Goal: Task Accomplishment & Management: Use online tool/utility

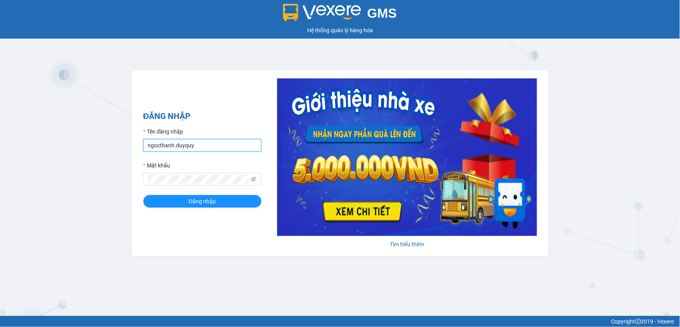
click at [183, 147] on input "ngocthanh.duyquy" at bounding box center [202, 145] width 118 height 13
type input "tranvantrieu.duyquy"
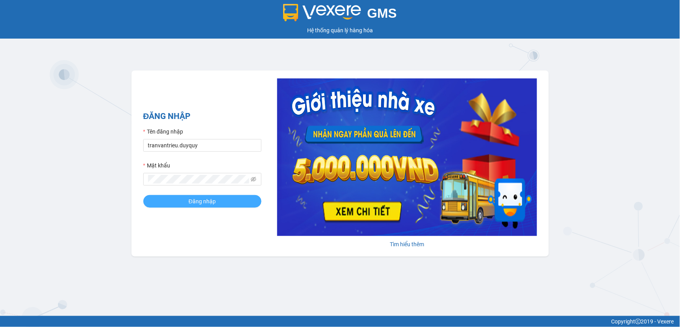
click at [229, 198] on button "Đăng nhập" at bounding box center [202, 201] width 118 height 13
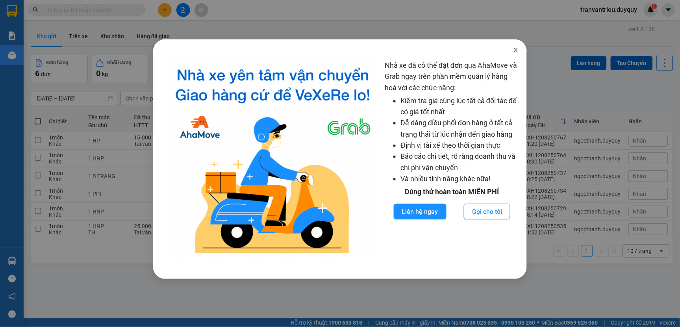
click at [316, 48] on icon "close" at bounding box center [515, 50] width 6 height 6
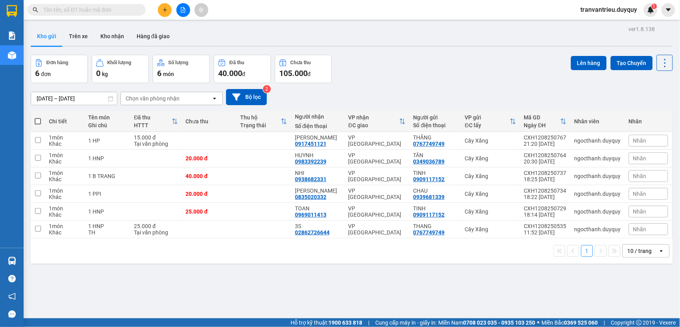
click at [39, 120] on span at bounding box center [38, 121] width 6 height 6
click at [38, 117] on input "checkbox" at bounding box center [38, 117] width 0 height 0
checkbox input "true"
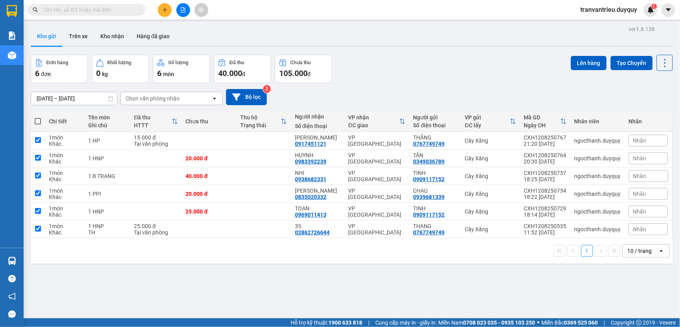
checkbox input "true"
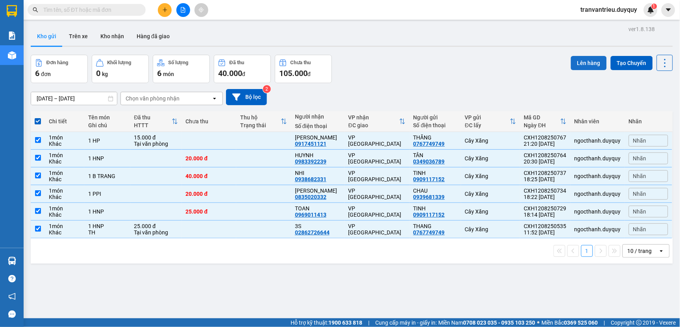
click at [316, 63] on button "Lên hàng" at bounding box center [589, 63] width 36 height 14
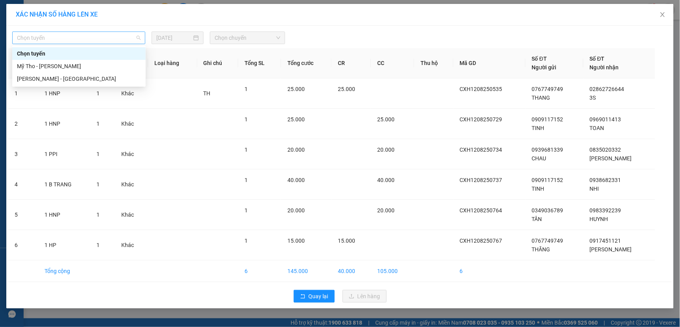
click at [59, 39] on span "Chọn tuyến" at bounding box center [79, 38] width 124 height 12
click at [53, 68] on div "Mỹ Tho - [PERSON_NAME]" at bounding box center [79, 66] width 124 height 9
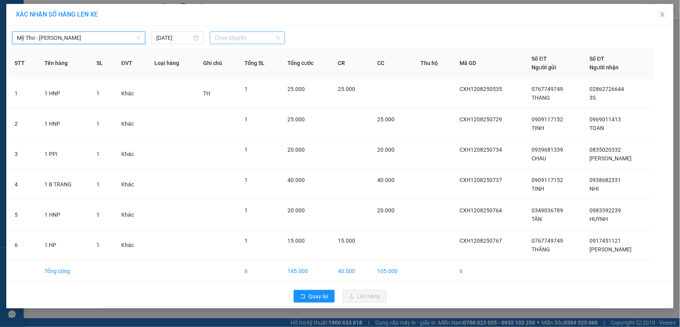
click at [263, 39] on span "Chọn chuyến" at bounding box center [248, 38] width 66 height 12
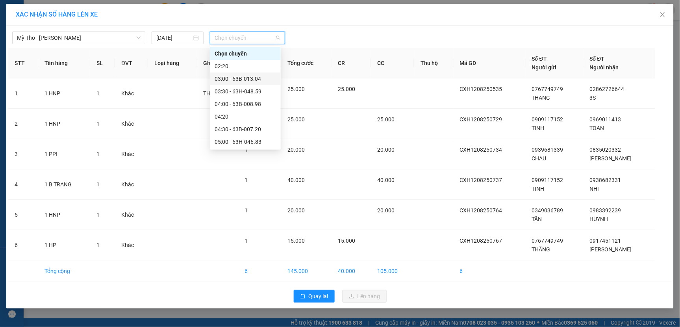
click at [241, 79] on div "03:00 - 63B-013.04" at bounding box center [245, 78] width 61 height 9
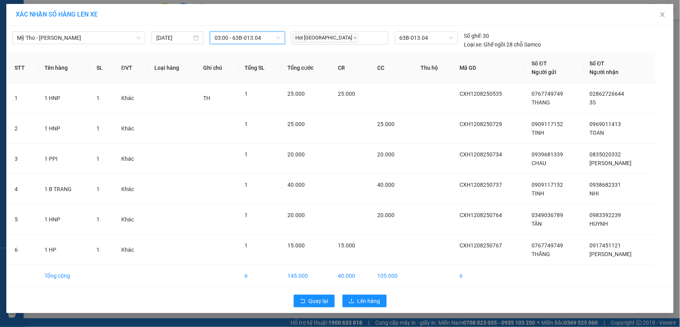
click at [267, 37] on span "03:00 - 63B-013.04" at bounding box center [248, 38] width 66 height 12
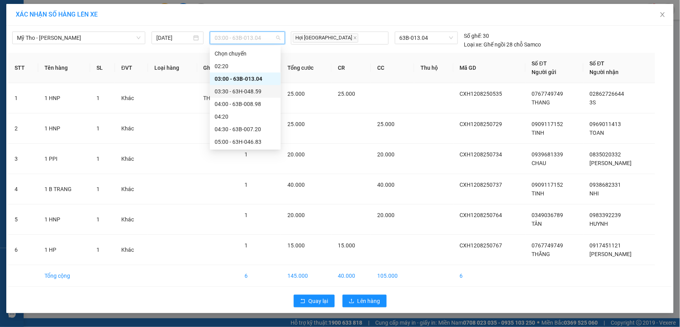
click at [243, 91] on div "03:30 - 63H-048.59" at bounding box center [245, 91] width 61 height 9
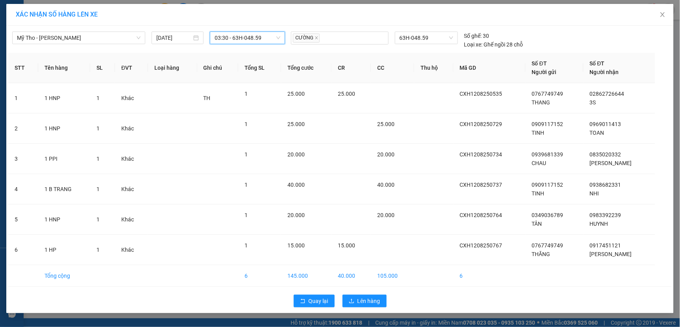
click at [266, 37] on span "03:30 - 63H-048.59" at bounding box center [248, 38] width 66 height 12
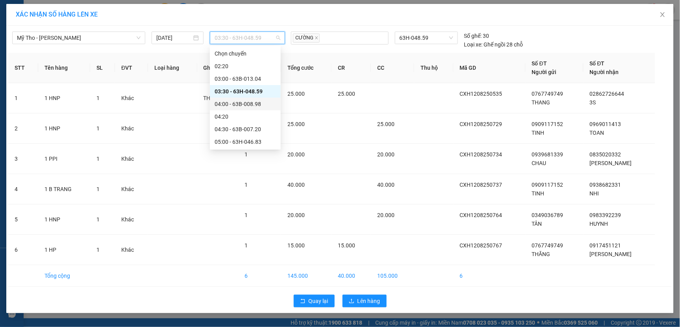
click at [250, 105] on div "04:00 - 63B-008.98" at bounding box center [245, 104] width 61 height 9
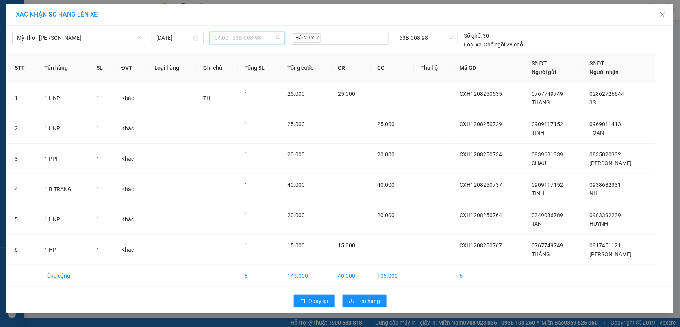
click at [272, 41] on span "04:00 - 63B-008.98" at bounding box center [248, 38] width 66 height 12
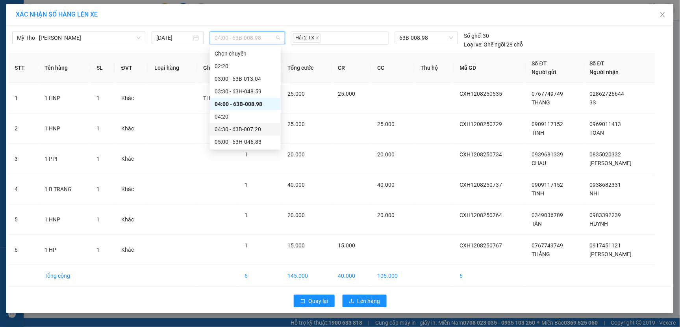
click at [237, 129] on div "04:30 - 63B-007.20" at bounding box center [245, 129] width 61 height 9
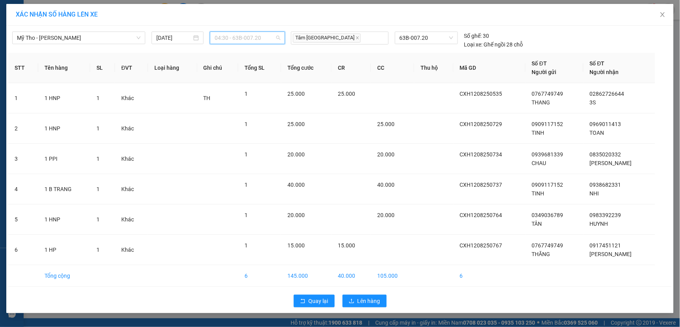
click at [264, 36] on span "04:30 - 63B-007.20" at bounding box center [248, 38] width 66 height 12
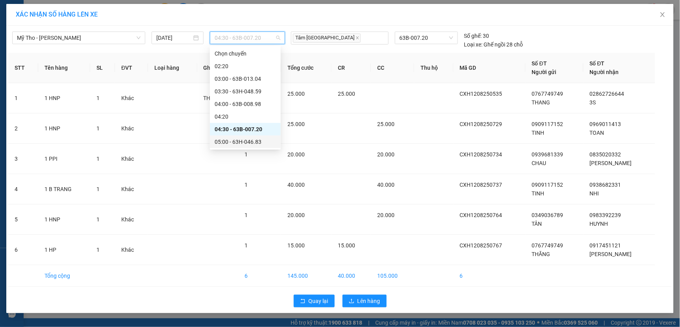
click at [247, 141] on div "05:00 - 63H-046.83" at bounding box center [245, 141] width 61 height 9
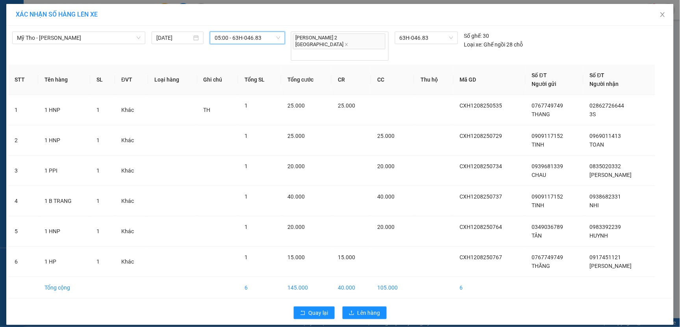
click at [274, 37] on span "05:00 - 63H-046.83" at bounding box center [248, 38] width 66 height 12
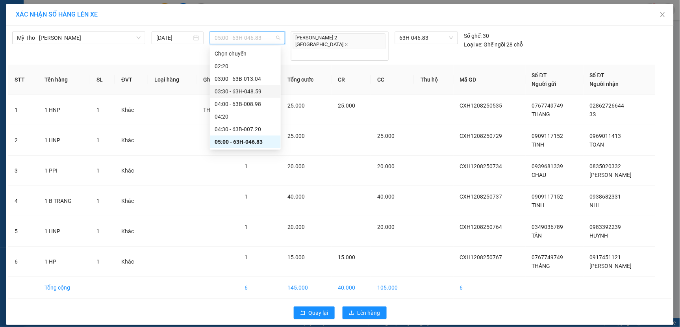
scroll to position [44, 0]
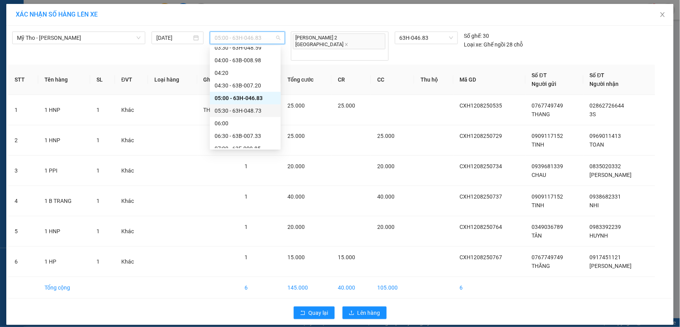
click at [242, 111] on div "05:30 - 63H-048.73" at bounding box center [245, 110] width 61 height 9
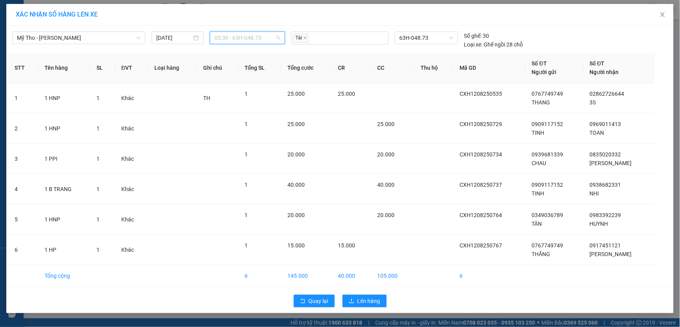
click at [266, 38] on span "05:30 - 63H-048.73" at bounding box center [248, 38] width 66 height 12
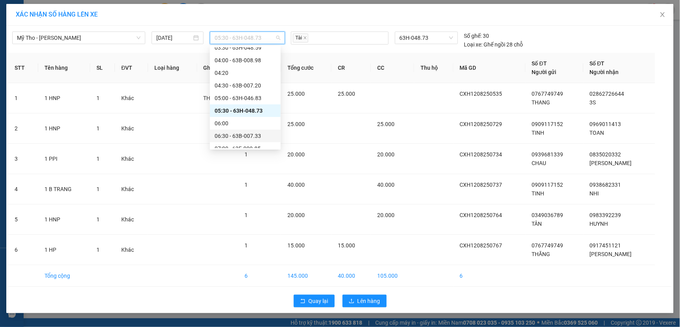
click at [246, 135] on div "06:30 - 63B-007.33" at bounding box center [245, 135] width 61 height 9
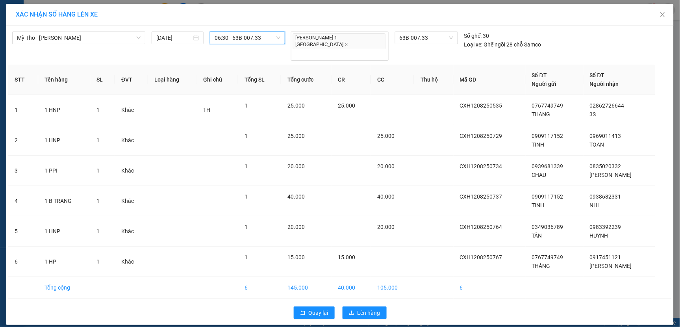
click at [265, 40] on span "06:30 - 63B-007.33" at bounding box center [248, 38] width 66 height 12
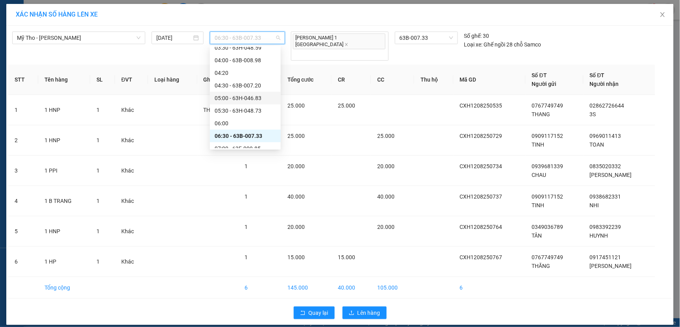
scroll to position [131, 0]
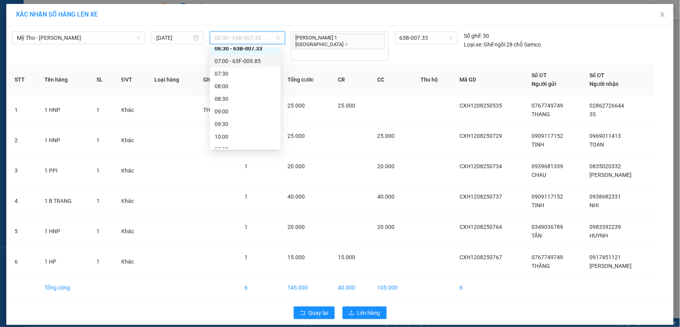
click at [256, 61] on div "07:00 - 63F-009.85" at bounding box center [245, 61] width 61 height 9
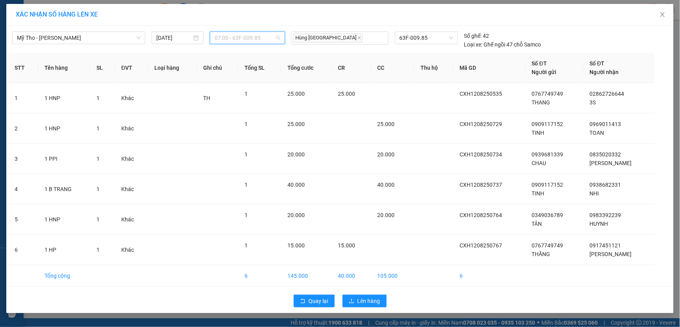
click at [265, 37] on span "07:00 - 63F-009.85" at bounding box center [248, 38] width 66 height 12
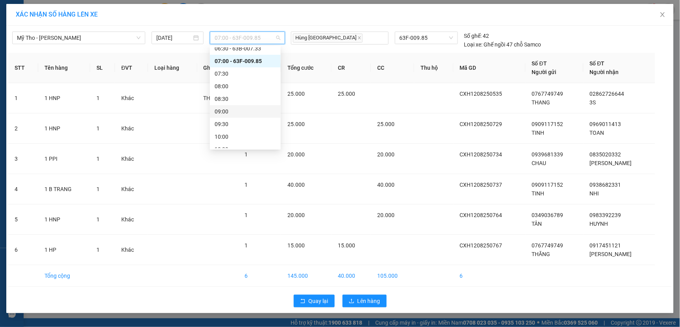
scroll to position [87, 0]
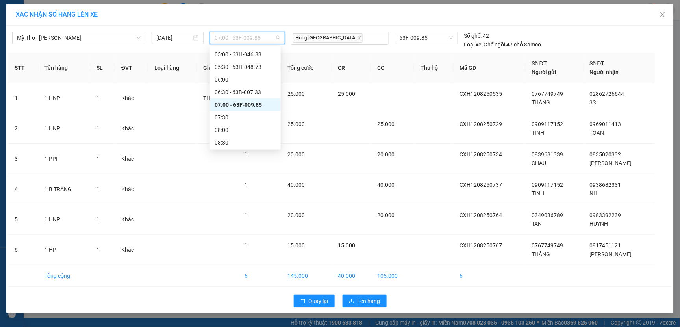
click at [248, 104] on div "07:00 - 63F-009.85" at bounding box center [245, 104] width 61 height 9
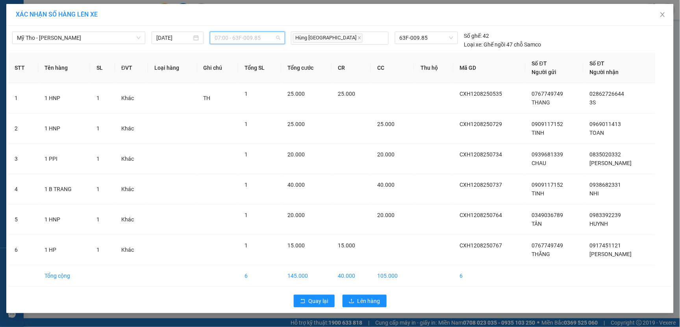
click at [266, 42] on span "07:00 - 63F-009.85" at bounding box center [248, 38] width 66 height 12
click at [316, 13] on icon "close" at bounding box center [662, 14] width 6 height 6
